Goal: Entertainment & Leisure: Consume media (video, audio)

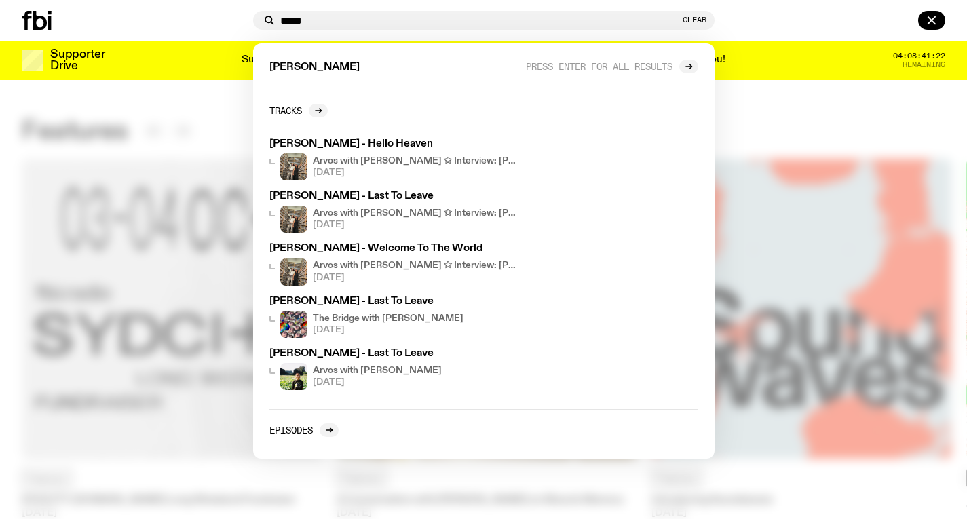
scroll to position [1131, 0]
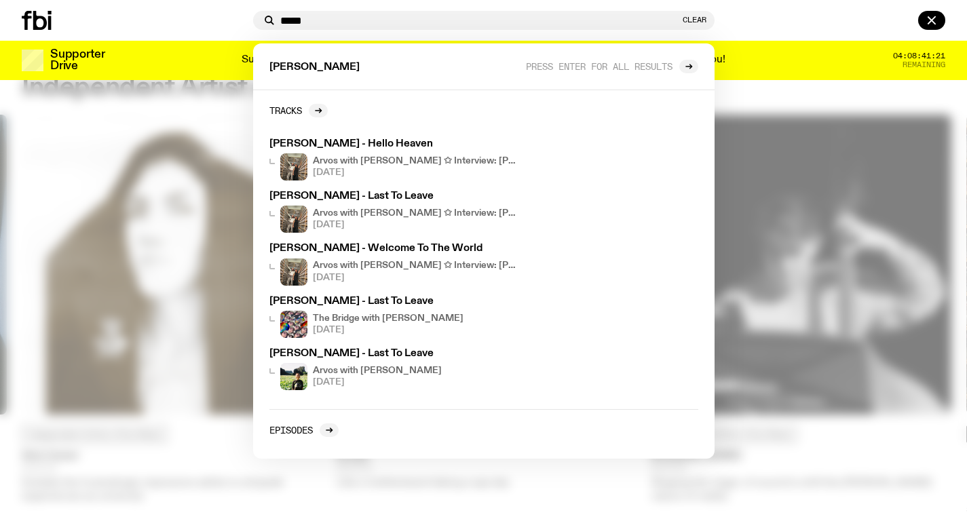
click at [243, 145] on div at bounding box center [483, 259] width 967 height 519
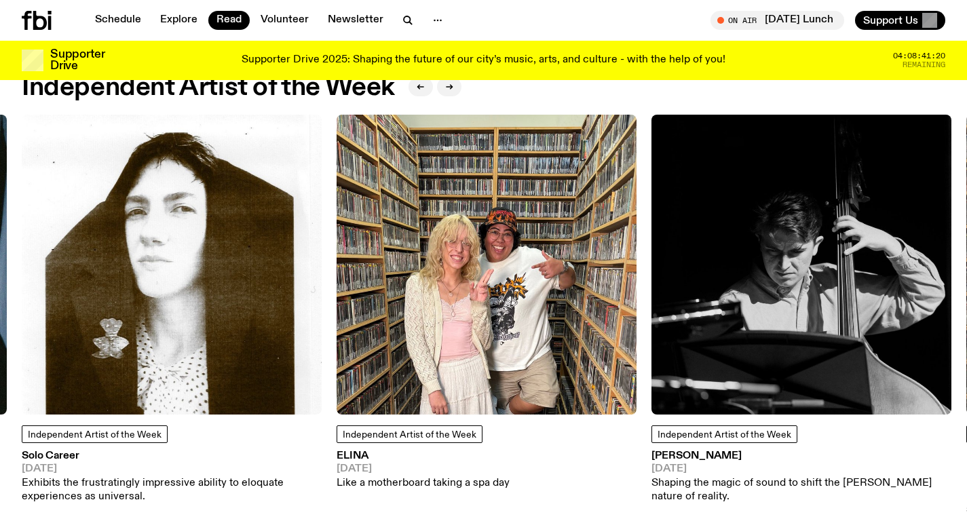
click at [48, 24] on icon at bounding box center [49, 23] width 3 height 14
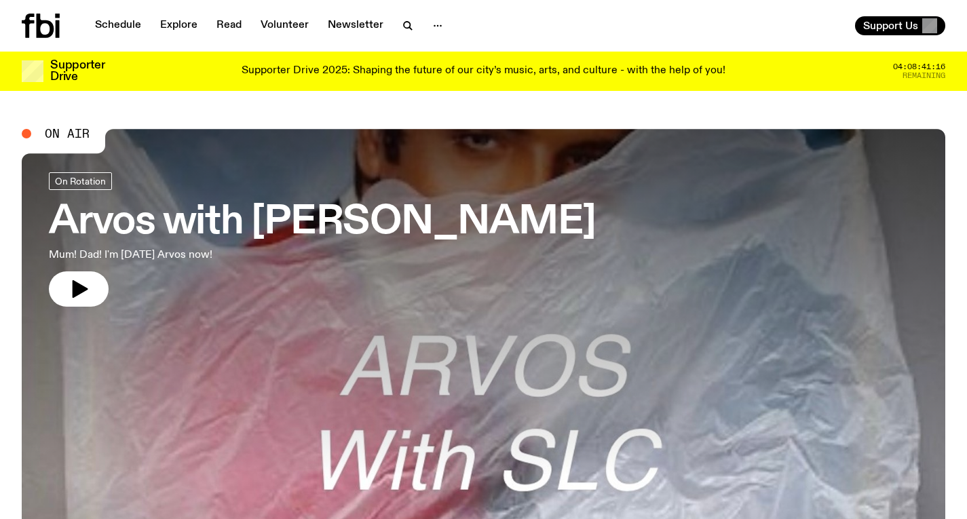
click at [294, 211] on h3 "Arvos with [PERSON_NAME]" at bounding box center [322, 223] width 547 height 38
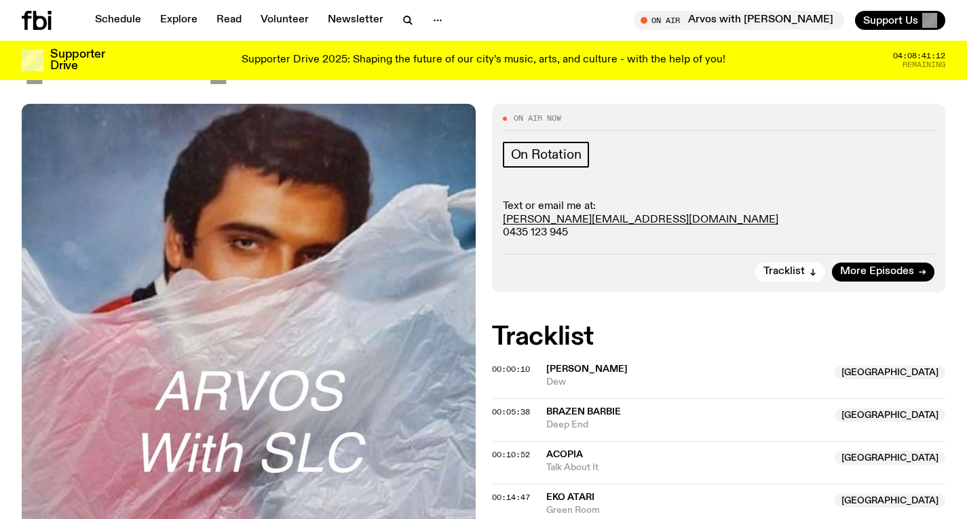
scroll to position [265, 0]
